Goal: Entertainment & Leisure: Consume media (video, audio)

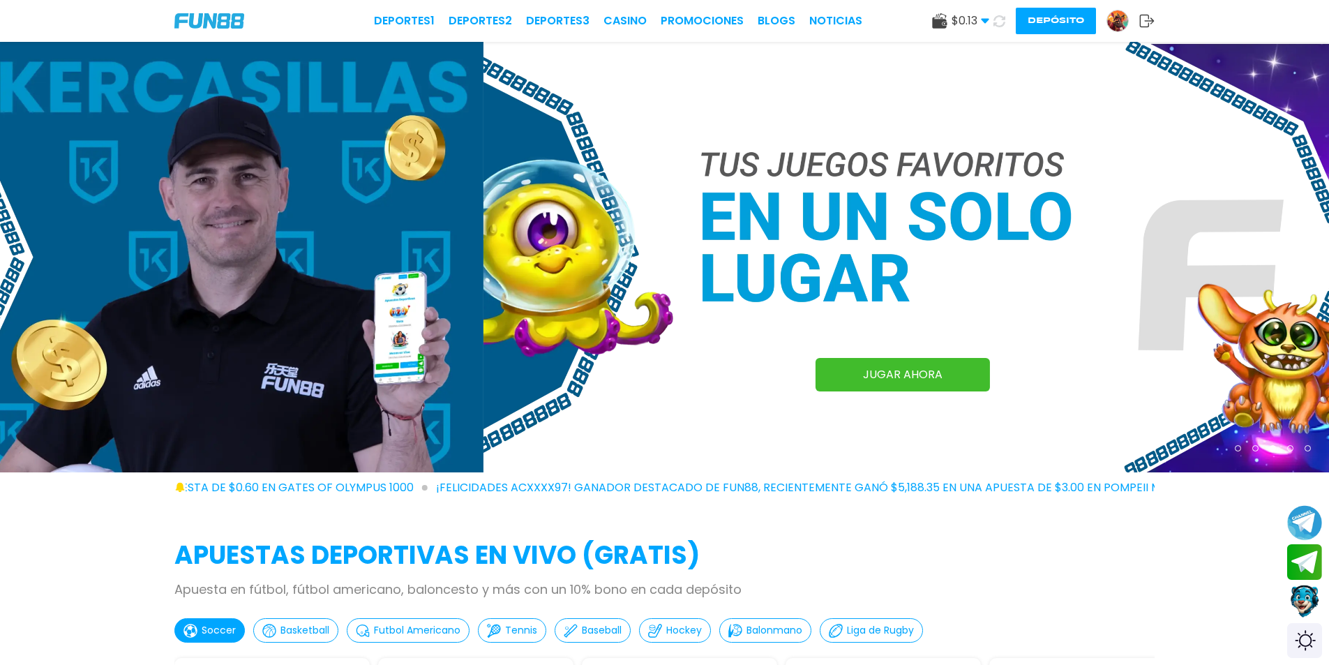
click at [997, 14] on button at bounding box center [1000, 21] width 20 height 20
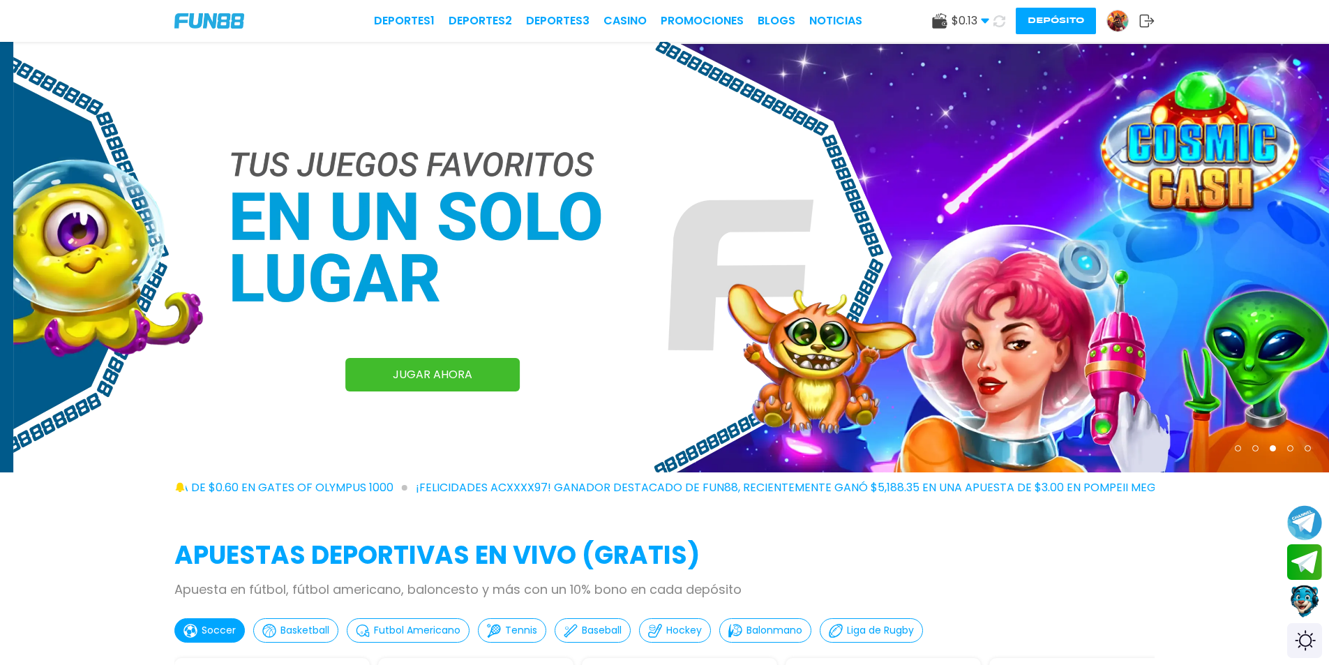
click at [996, 27] on button at bounding box center [999, 21] width 23 height 23
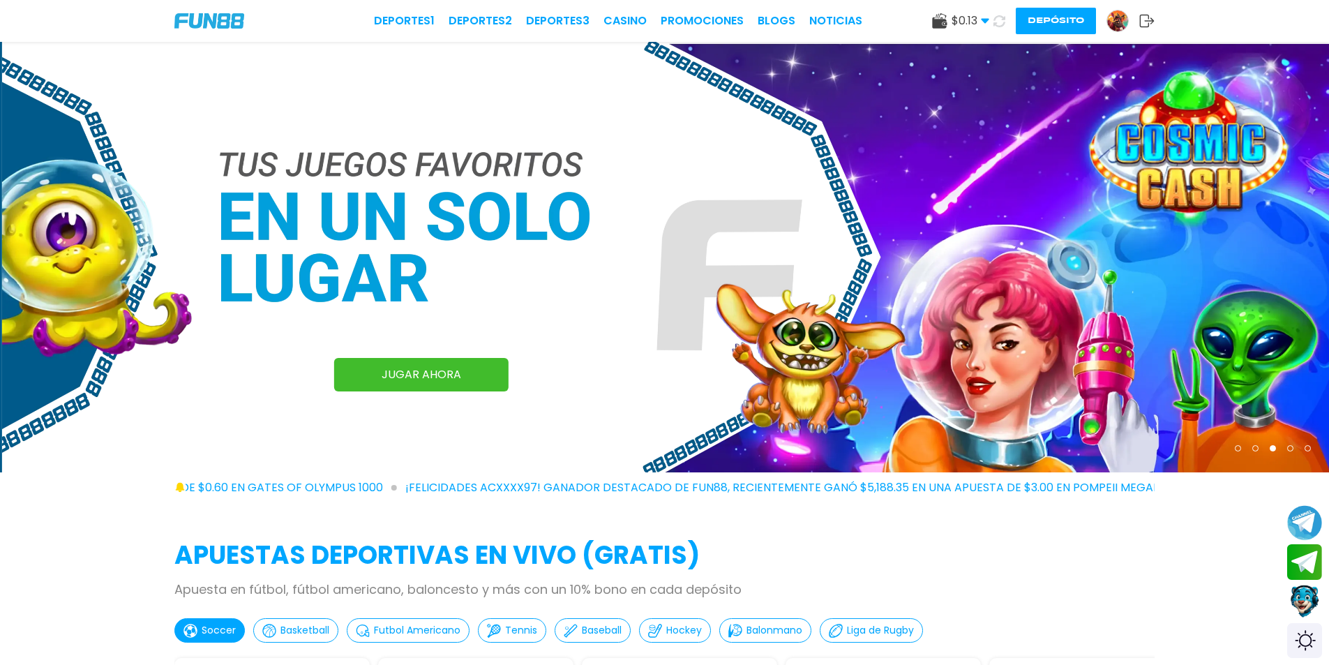
click at [999, 21] on icon at bounding box center [999, 21] width 13 height 13
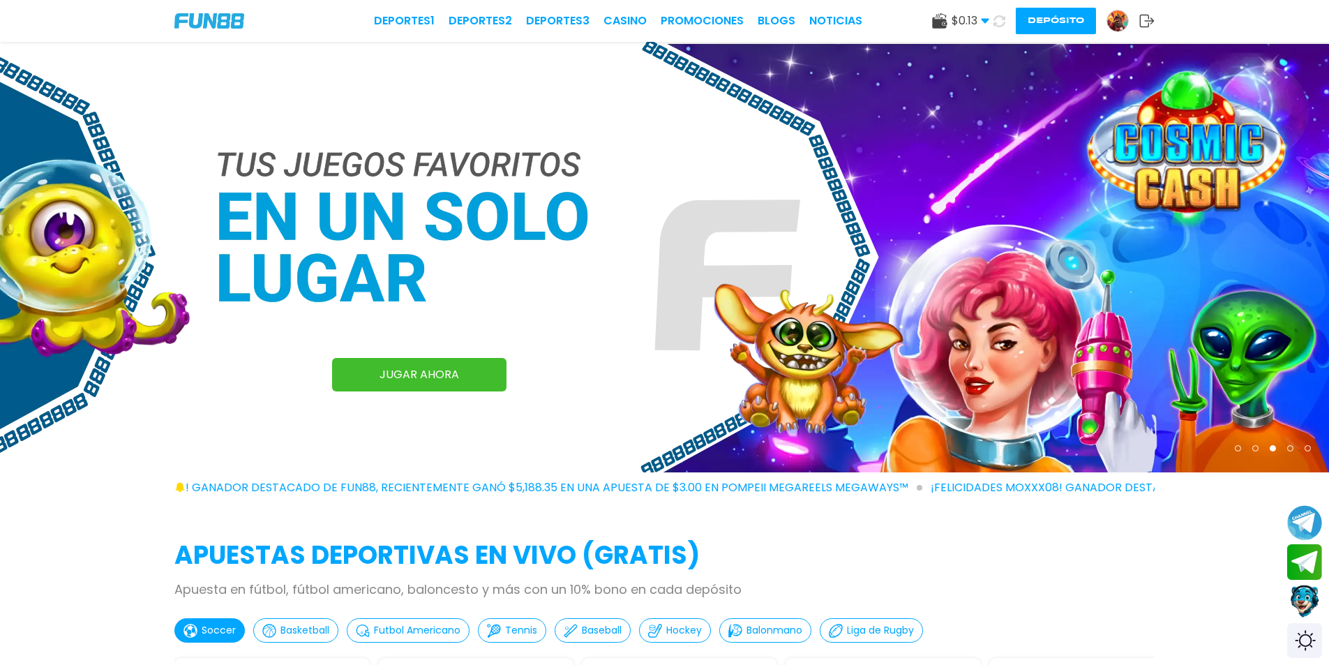
click at [999, 15] on use at bounding box center [999, 21] width 13 height 13
click at [985, 21] on use at bounding box center [985, 21] width 8 height 5
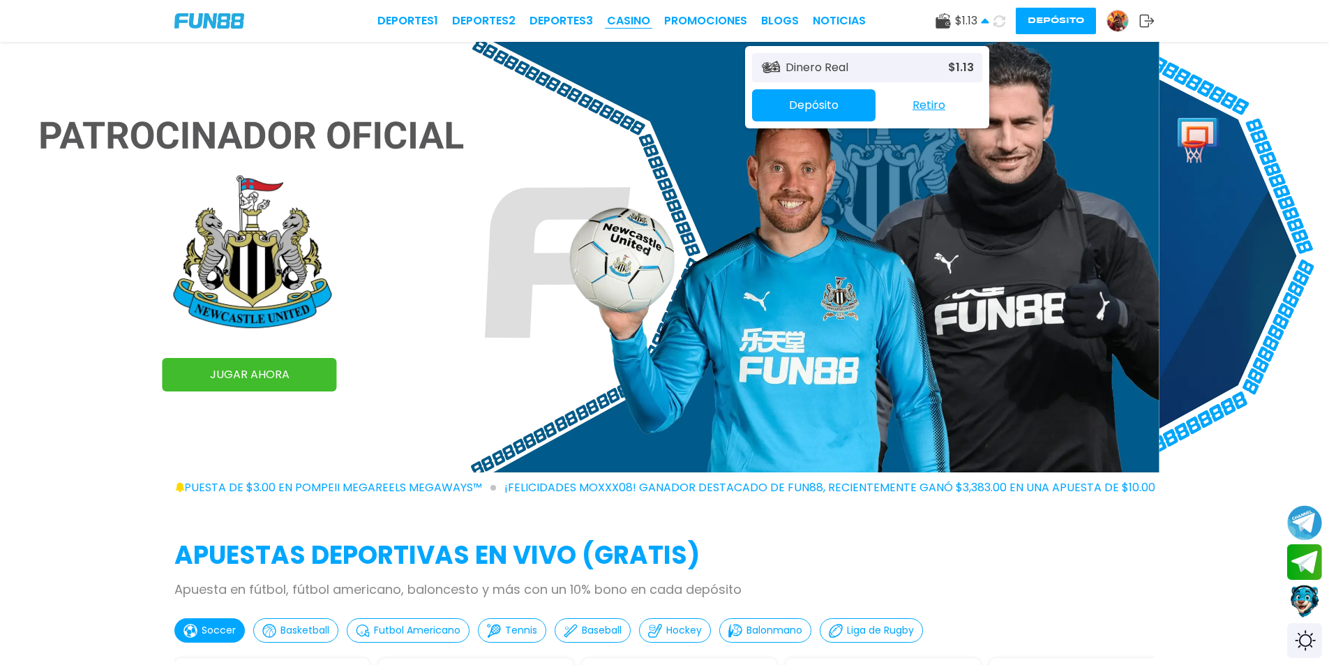
click at [638, 17] on link "CASINO" at bounding box center [628, 21] width 43 height 17
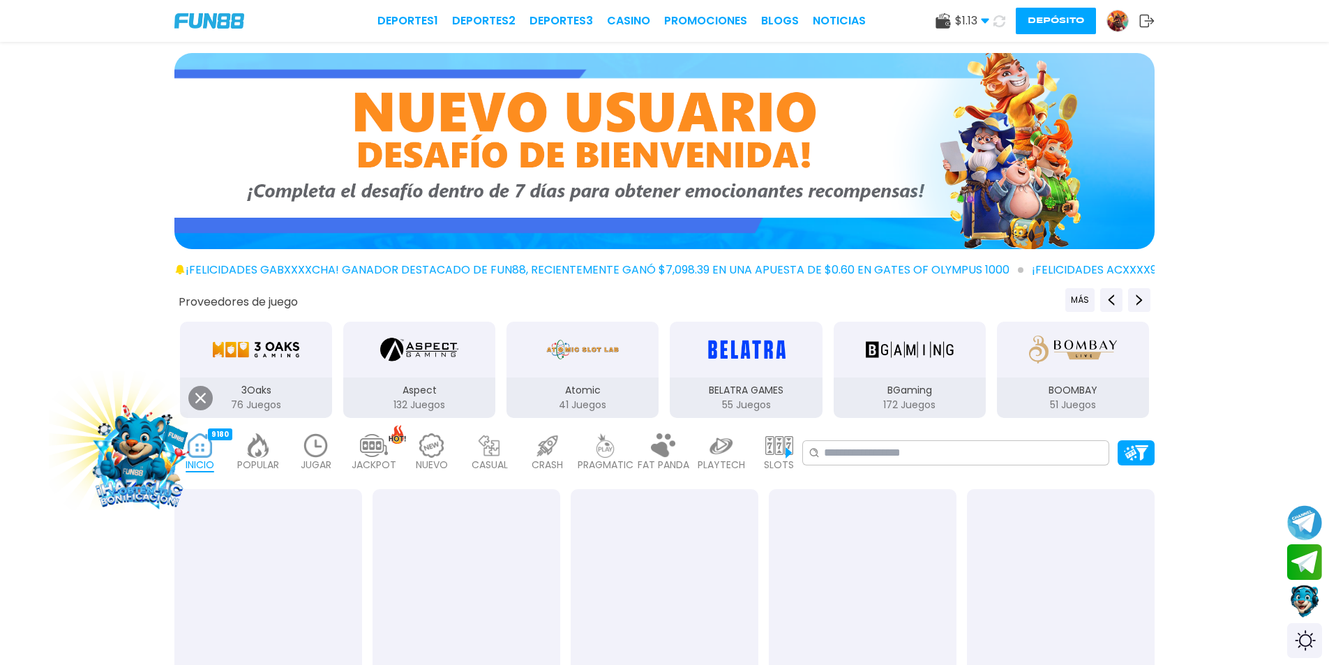
click at [260, 535] on div at bounding box center [268, 583] width 188 height 188
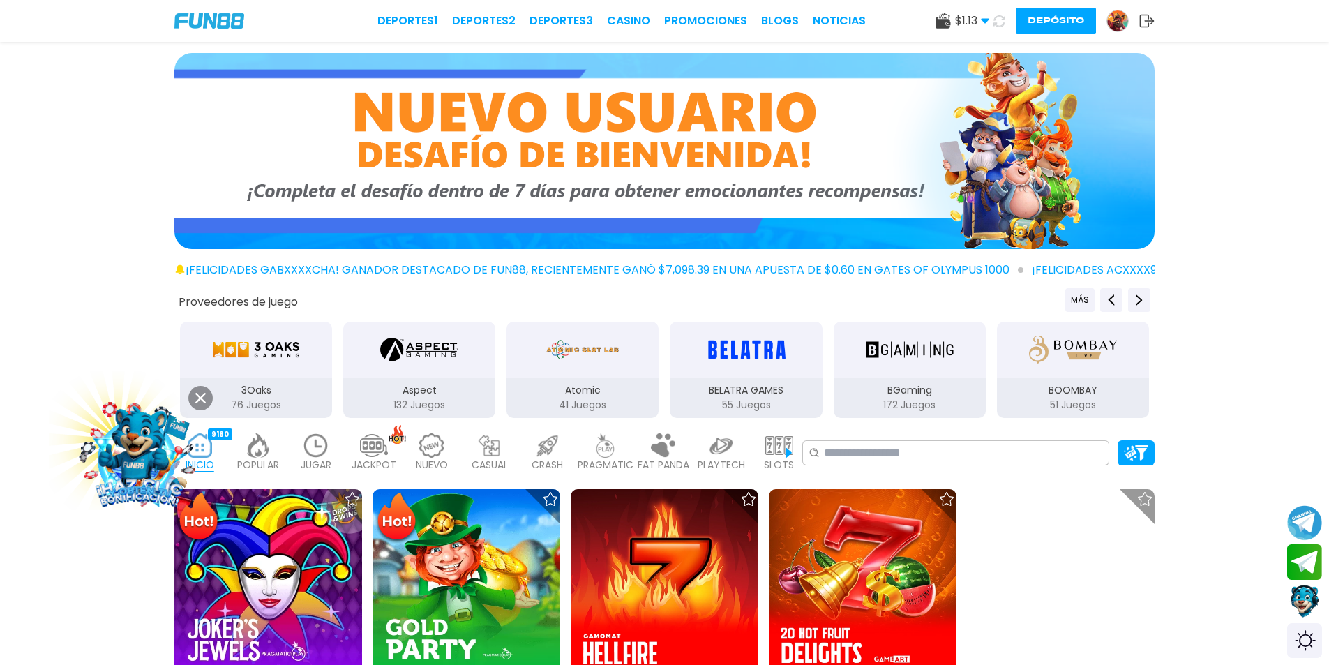
click at [285, 568] on img at bounding box center [268, 583] width 188 height 188
